Goal: Check status: Check status

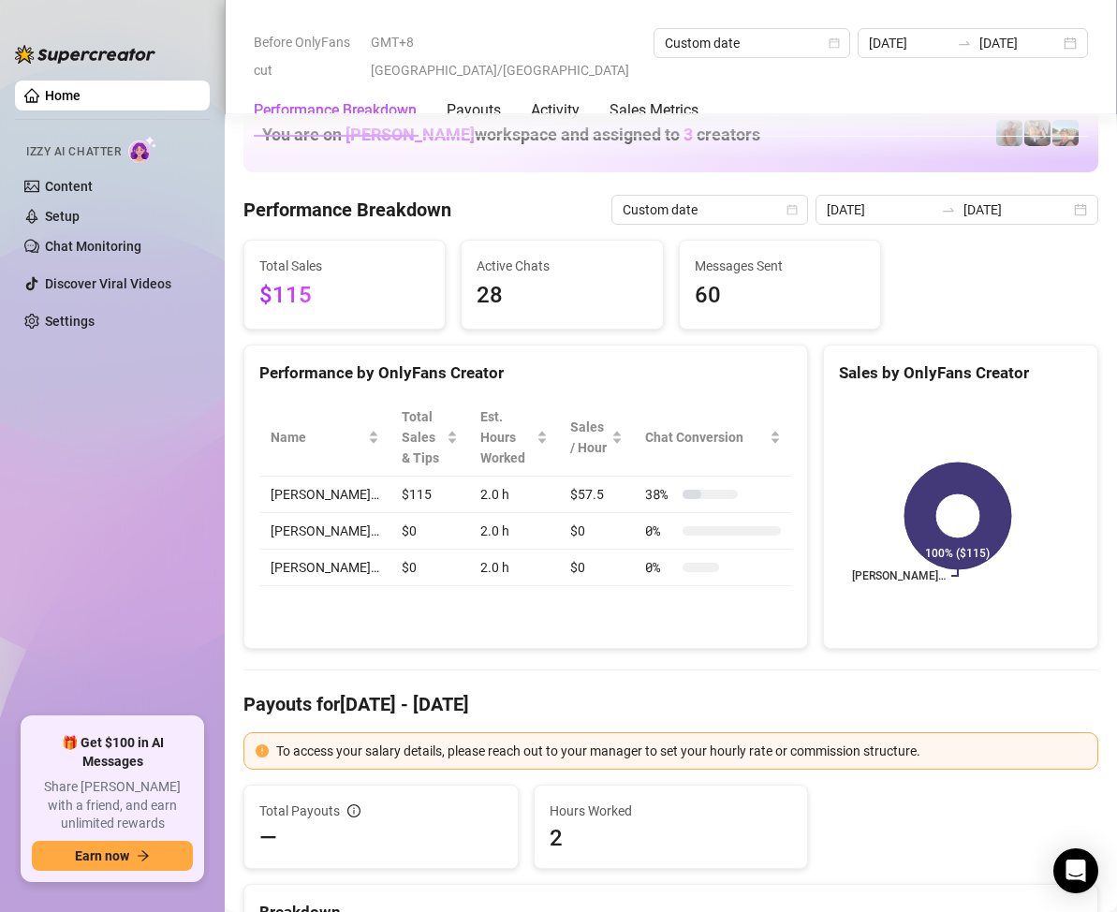
scroll to position [2434, 0]
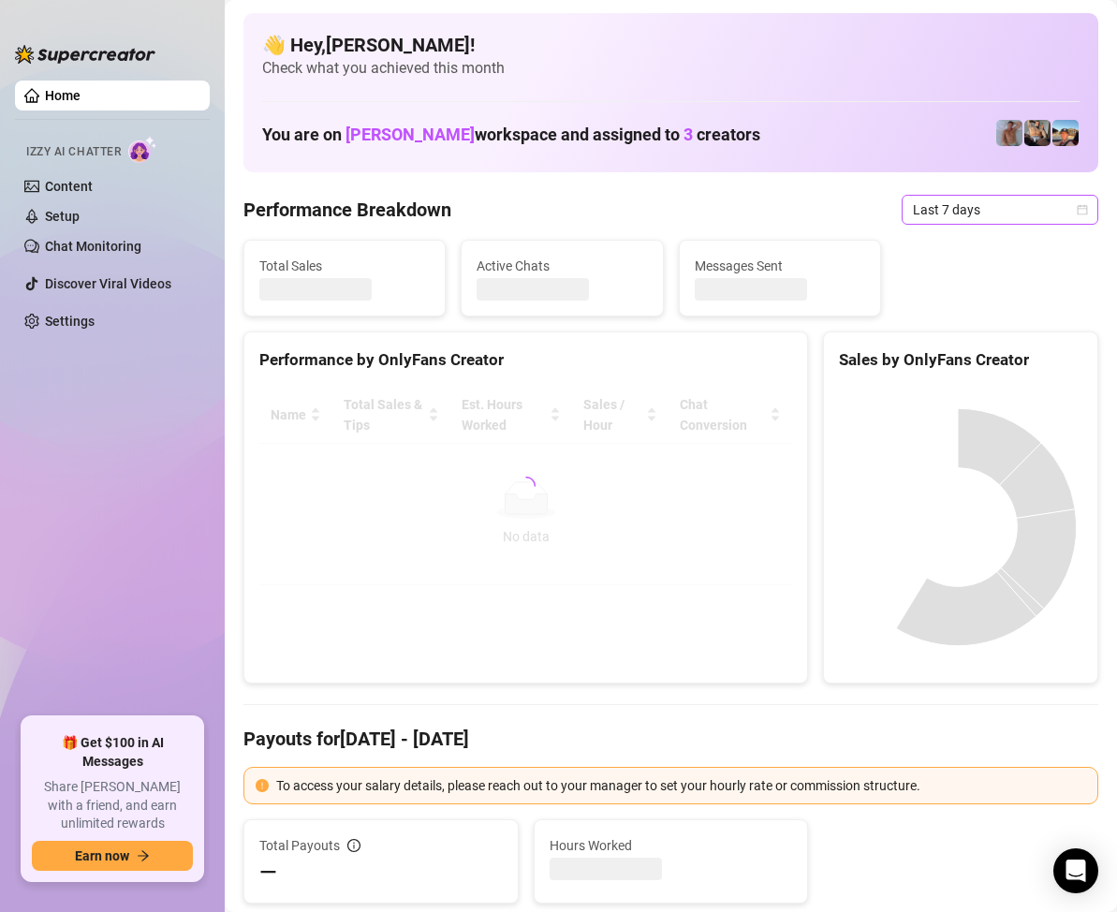
click at [1074, 209] on div "Last 7 days" at bounding box center [1000, 210] width 197 height 30
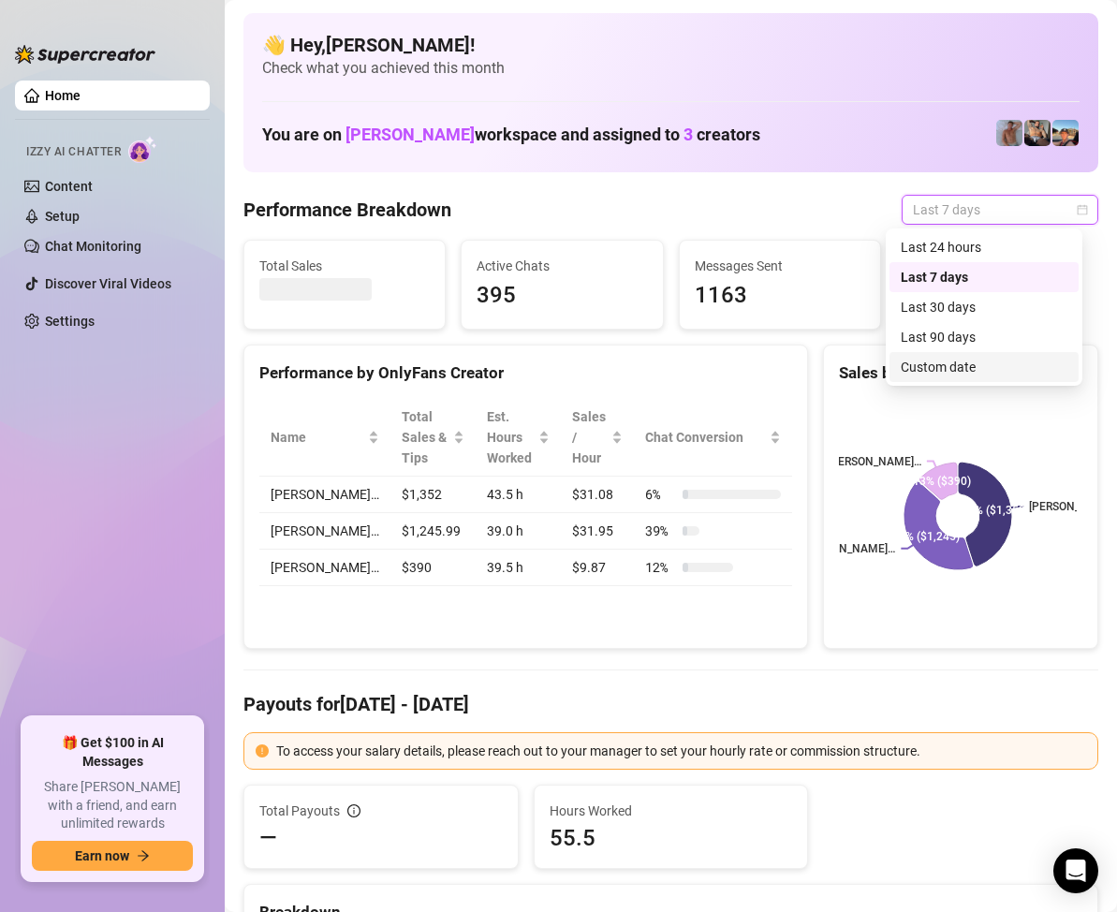
click at [944, 368] on div "Custom date" at bounding box center [984, 367] width 167 height 21
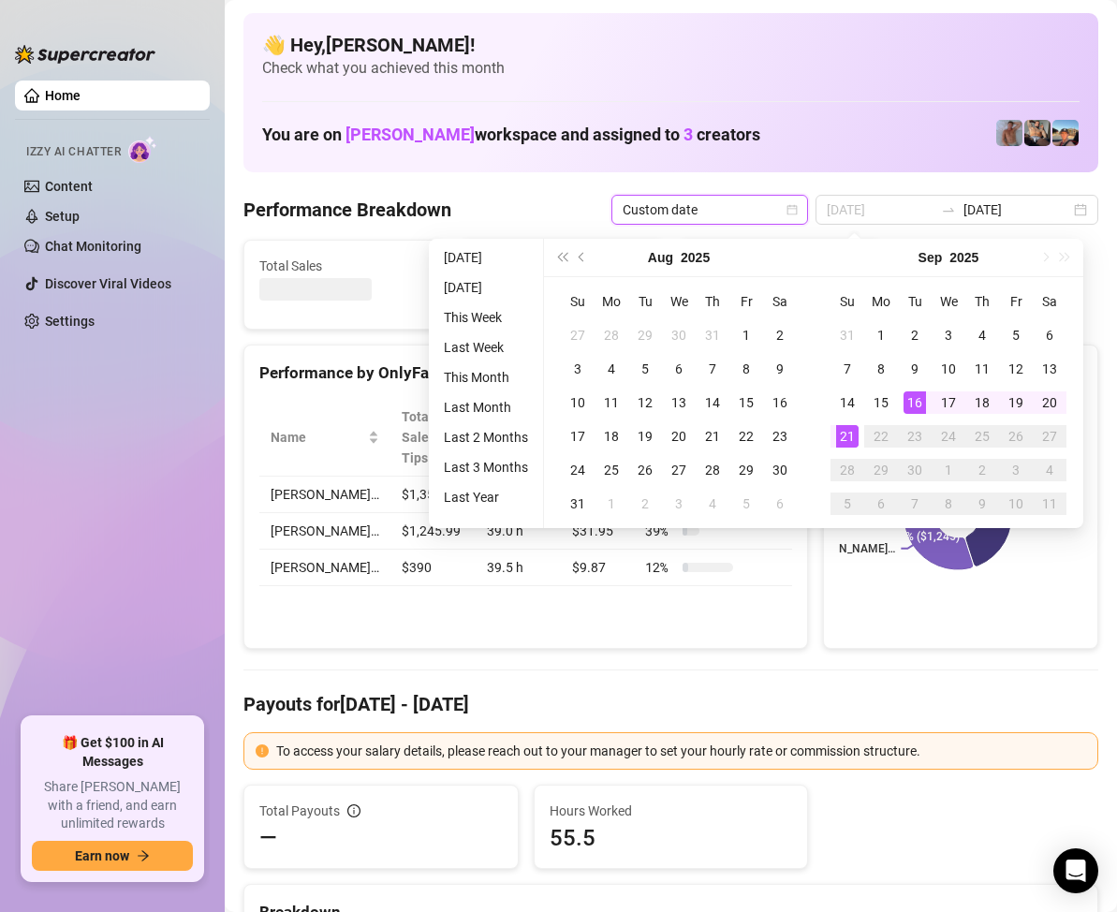
click at [851, 429] on div "21" at bounding box center [847, 436] width 22 height 22
click at [846, 429] on div "21" at bounding box center [847, 436] width 22 height 22
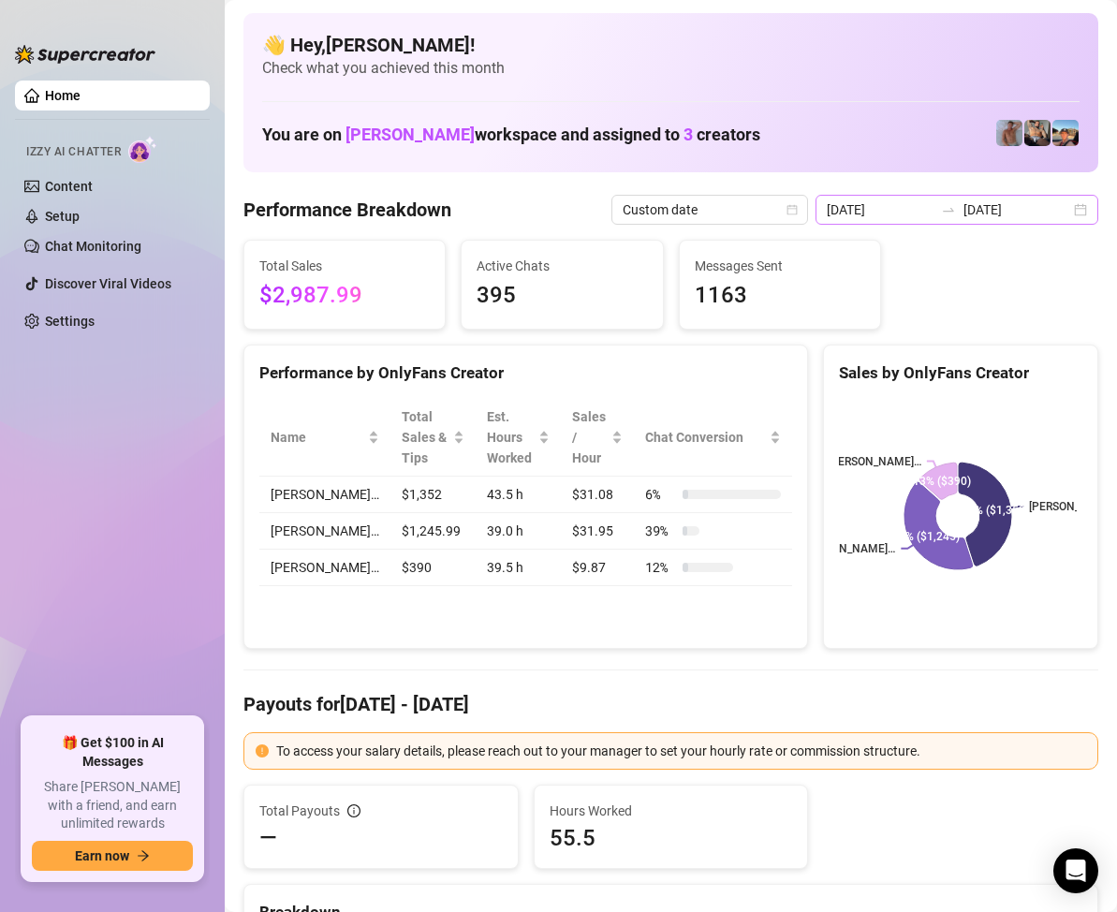
click at [1064, 207] on div "[DATE] [DATE]" at bounding box center [957, 210] width 283 height 30
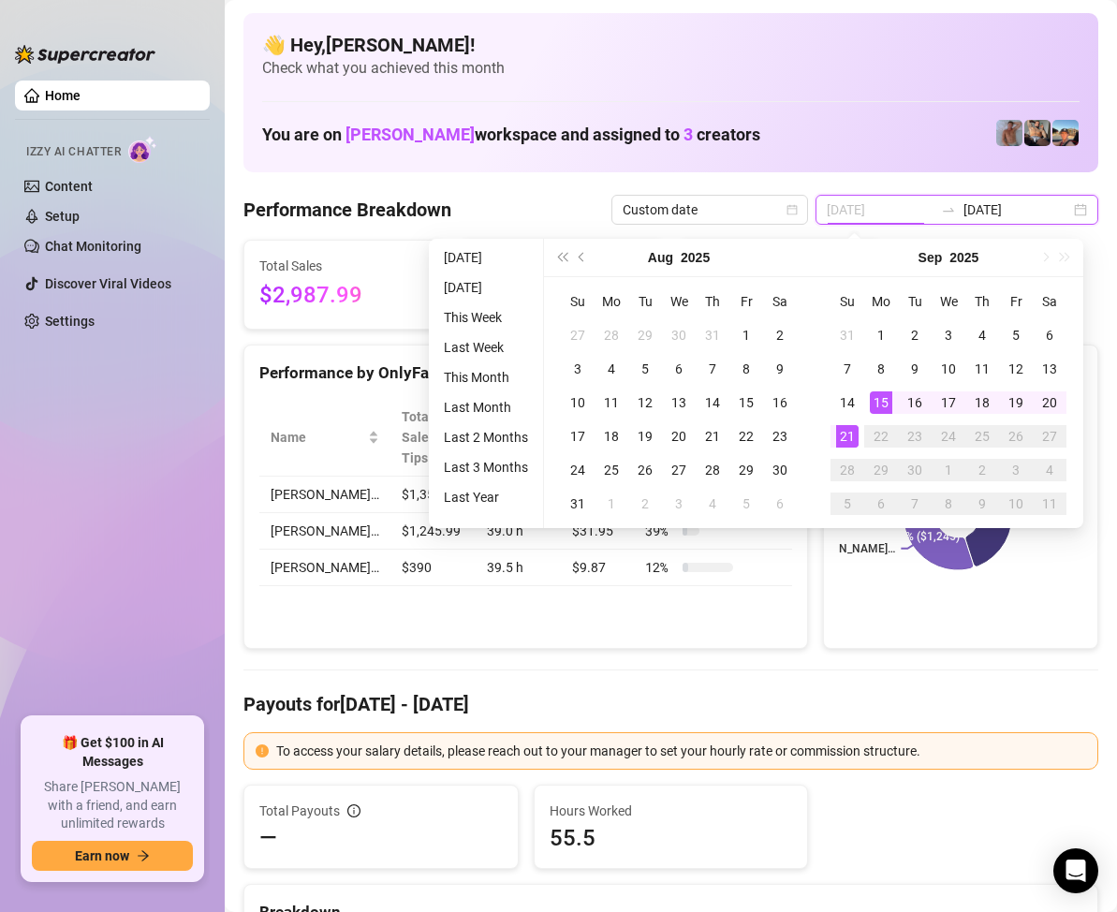
type input "[DATE]"
click at [845, 433] on div "21" at bounding box center [847, 436] width 22 height 22
click at [845, 428] on div "21" at bounding box center [847, 436] width 22 height 22
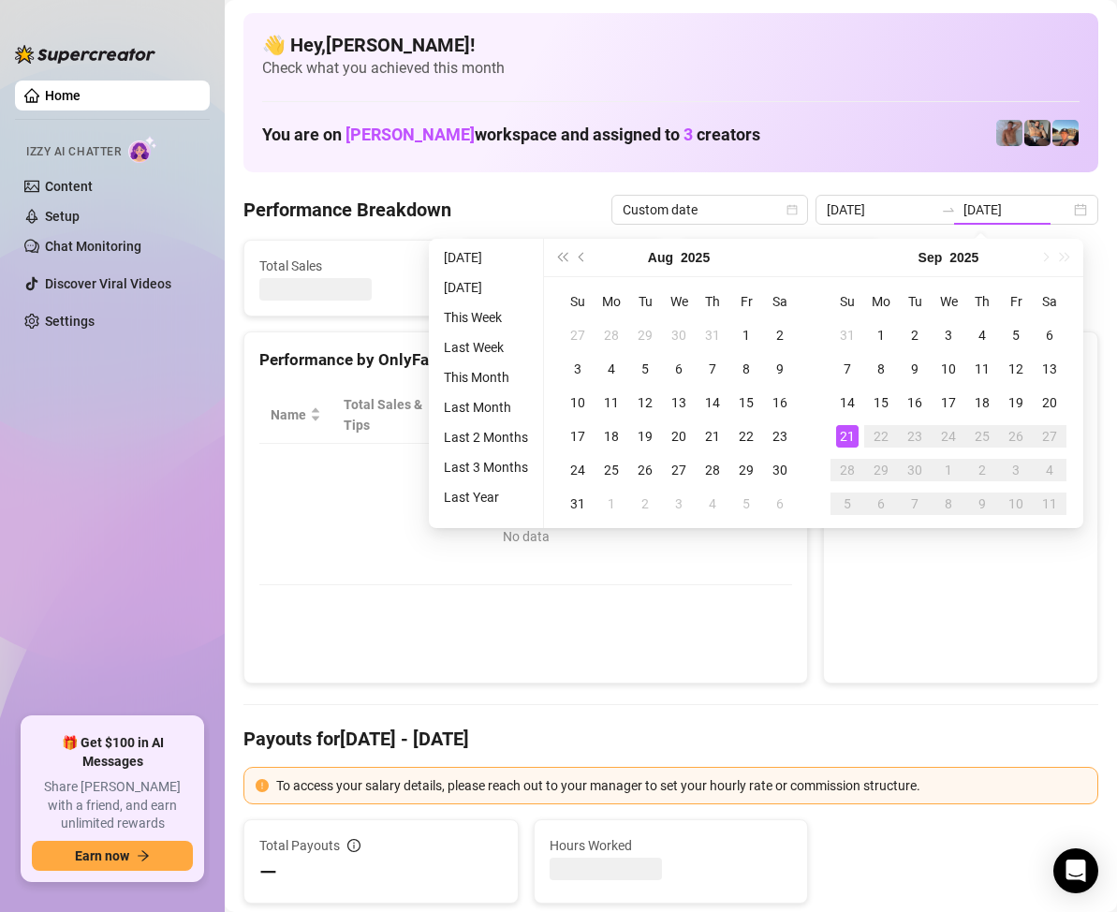
type input "[DATE]"
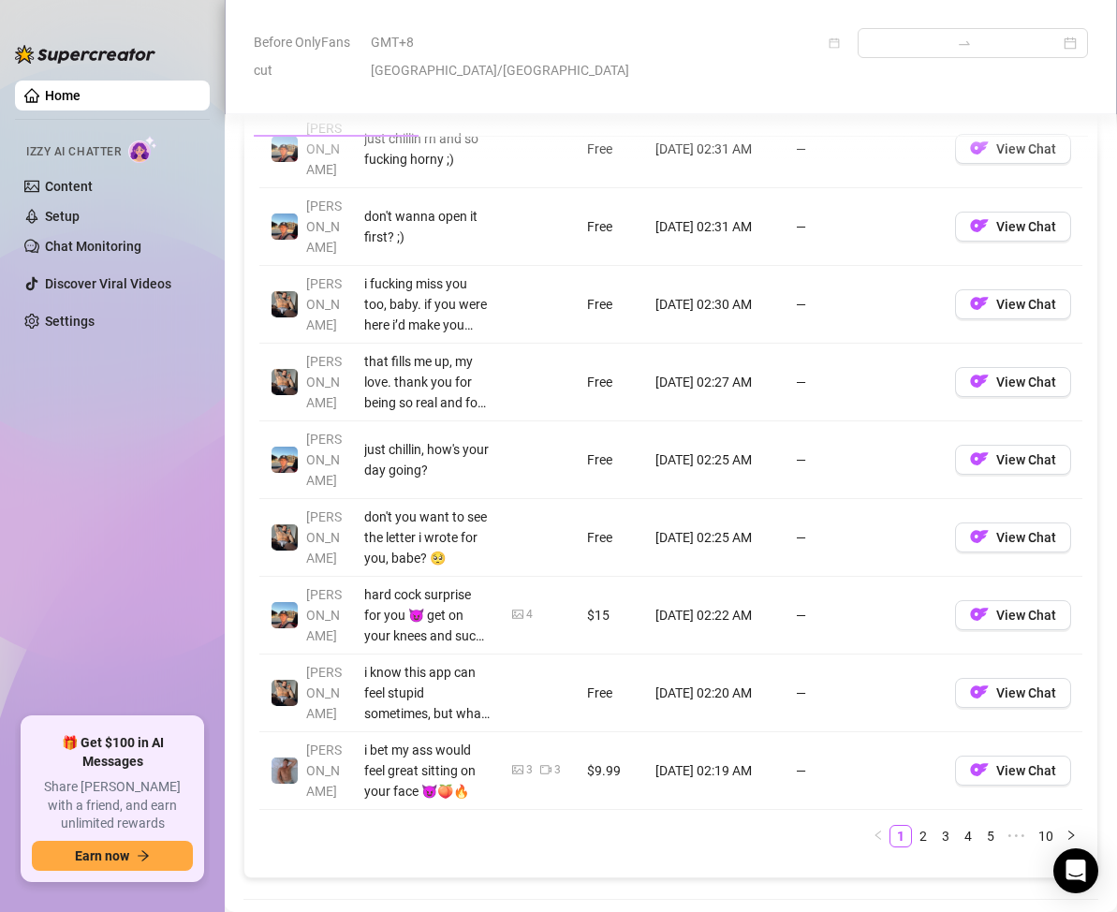
scroll to position [2341, 0]
